Goal: Task Accomplishment & Management: Complete application form

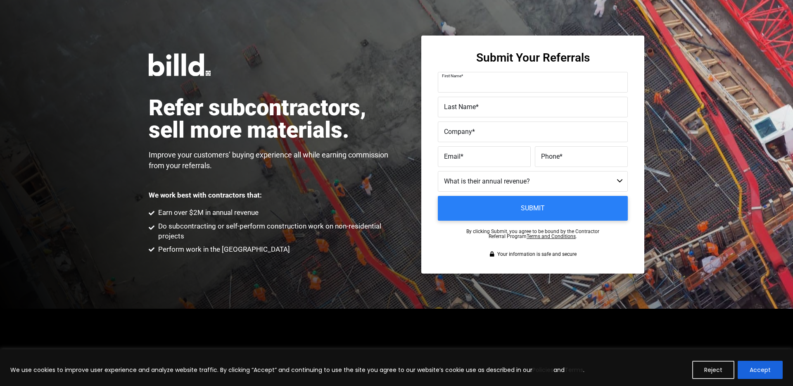
click at [481, 75] on div "First Name *" at bounding box center [533, 82] width 190 height 21
type input "f"
type input "Feriss"
click at [460, 113] on label "Last Name *" at bounding box center [533, 107] width 178 height 12
click at [460, 113] on input "Last Name *" at bounding box center [533, 107] width 190 height 21
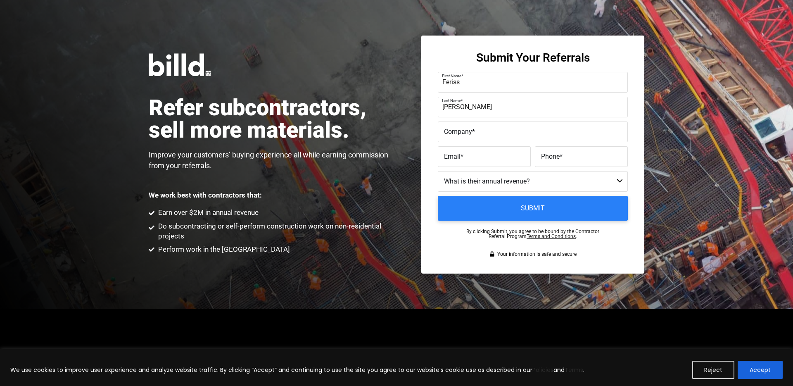
type input "Mitchell"
click at [457, 129] on span "Company" at bounding box center [458, 131] width 28 height 8
click at [457, 129] on input "Company *" at bounding box center [533, 131] width 190 height 21
type input "t"
type input "Tekton Engineering and Construction"
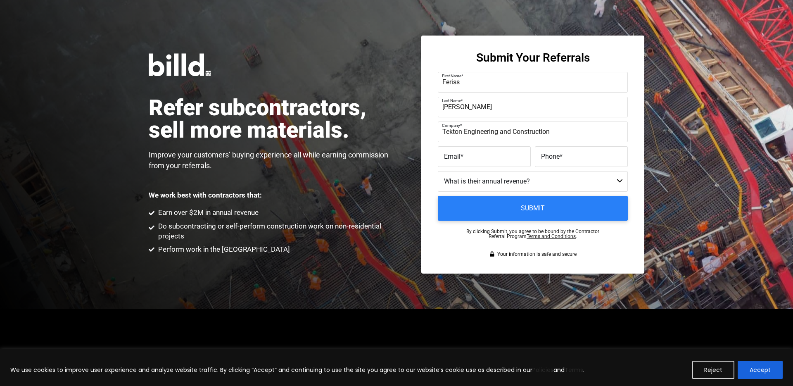
click at [477, 160] on label "Email *" at bounding box center [484, 156] width 81 height 12
click at [477, 160] on input "Email *" at bounding box center [484, 156] width 93 height 21
paste input "fmitchell@tekton-corp.com"
type input "fmitchell@tekton-corp.com"
click at [563, 158] on label "Phone *" at bounding box center [581, 156] width 81 height 12
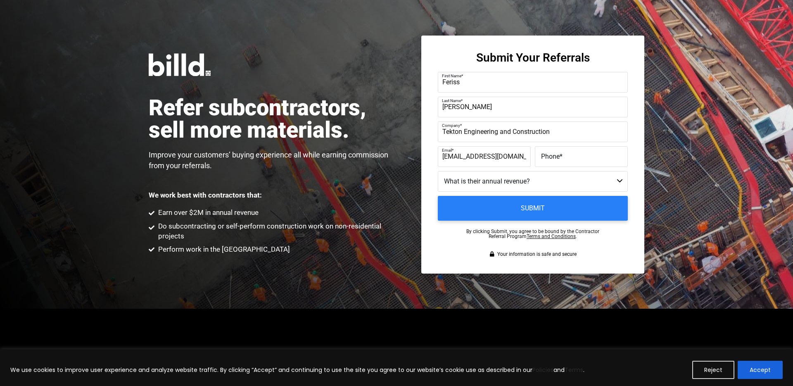
click at [563, 158] on input "Phone *" at bounding box center [581, 156] width 93 height 21
paste input "(701) 595-2477"
type input "(701) 595-2477"
click at [489, 179] on select "Less than $1M $1M - $2M $2M - $4M $4M - $8M $8M - $25M $25M - $40M $40M +" at bounding box center [533, 181] width 190 height 21
select select "$4M - $8M"
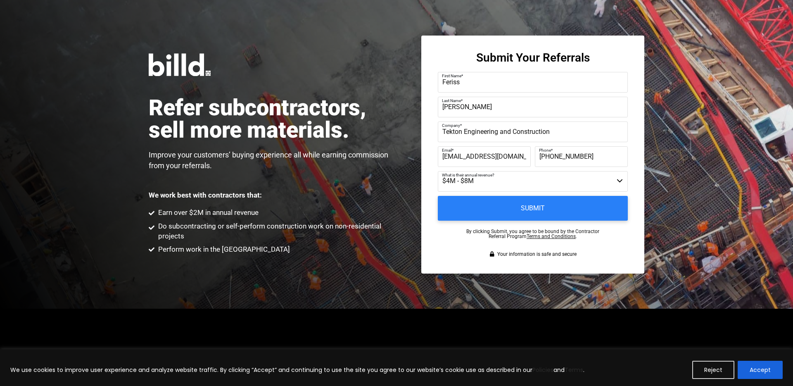
click at [438, 171] on select "Less than $1M $1M - $2M $2M - $4M $4M - $8M $8M - $25M $25M - $40M $40M +" at bounding box center [533, 181] width 190 height 21
click at [544, 206] on input "Submit" at bounding box center [532, 208] width 199 height 26
